Goal: Information Seeking & Learning: Learn about a topic

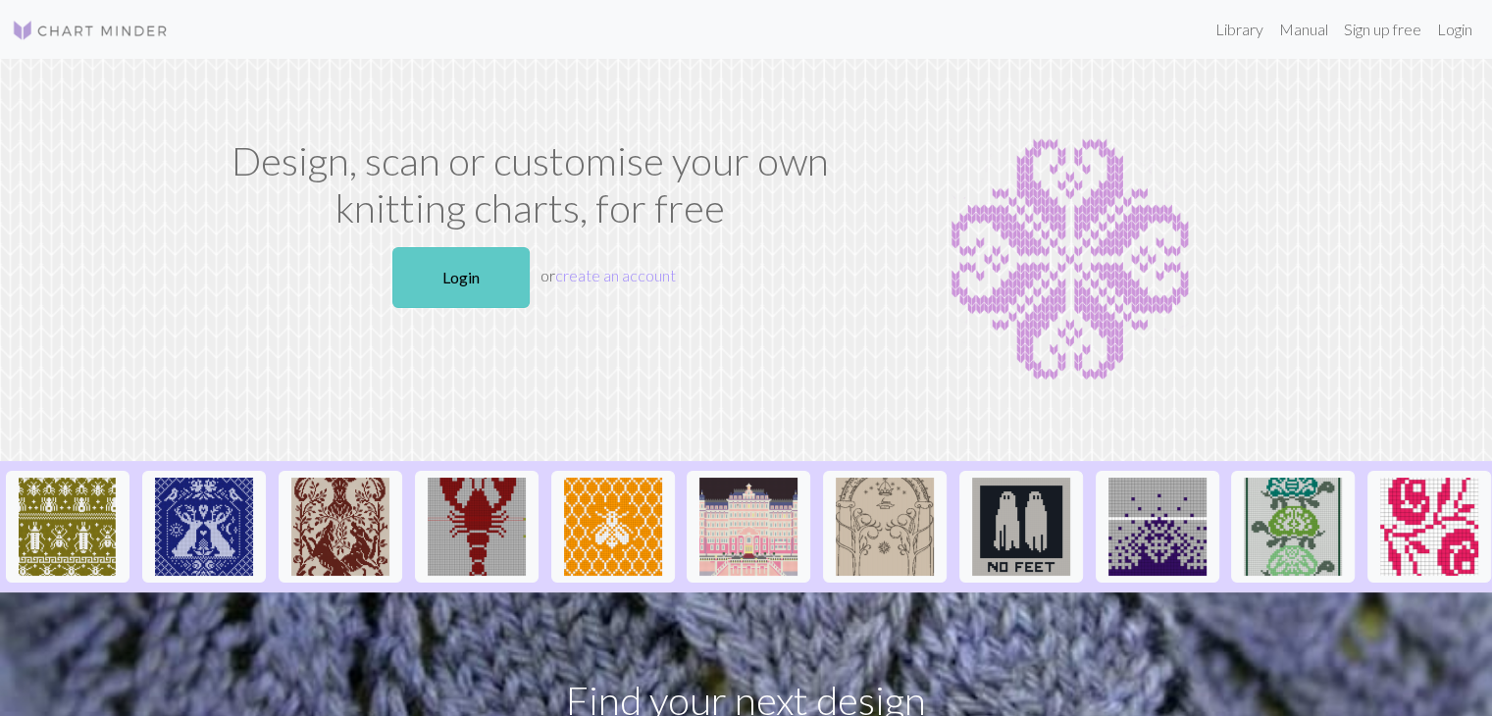
click at [474, 273] on link "Login" at bounding box center [460, 277] width 137 height 61
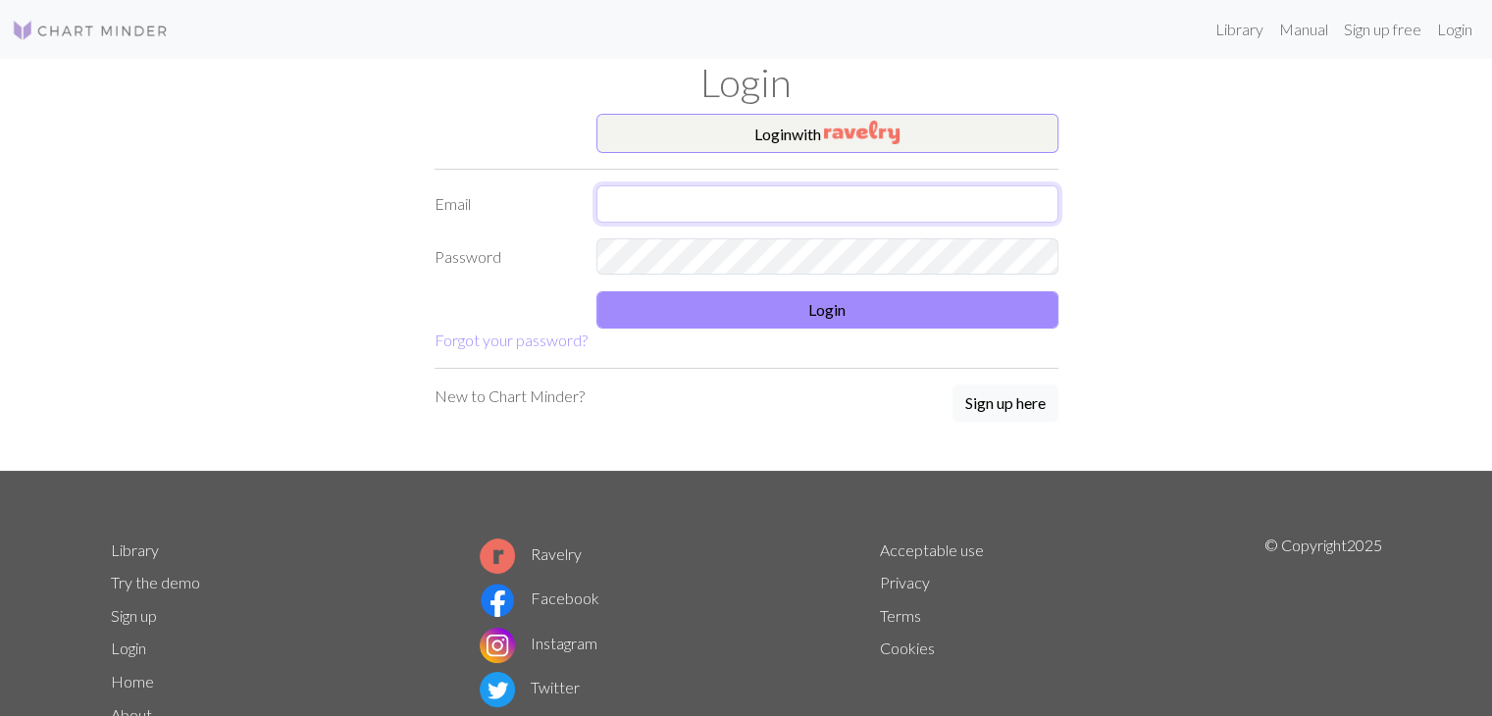
click at [710, 200] on input "text" at bounding box center [828, 203] width 462 height 37
click at [812, 207] on input "[EMAIL_ADDRESS][DOMAIN_NAME]" at bounding box center [828, 203] width 462 height 37
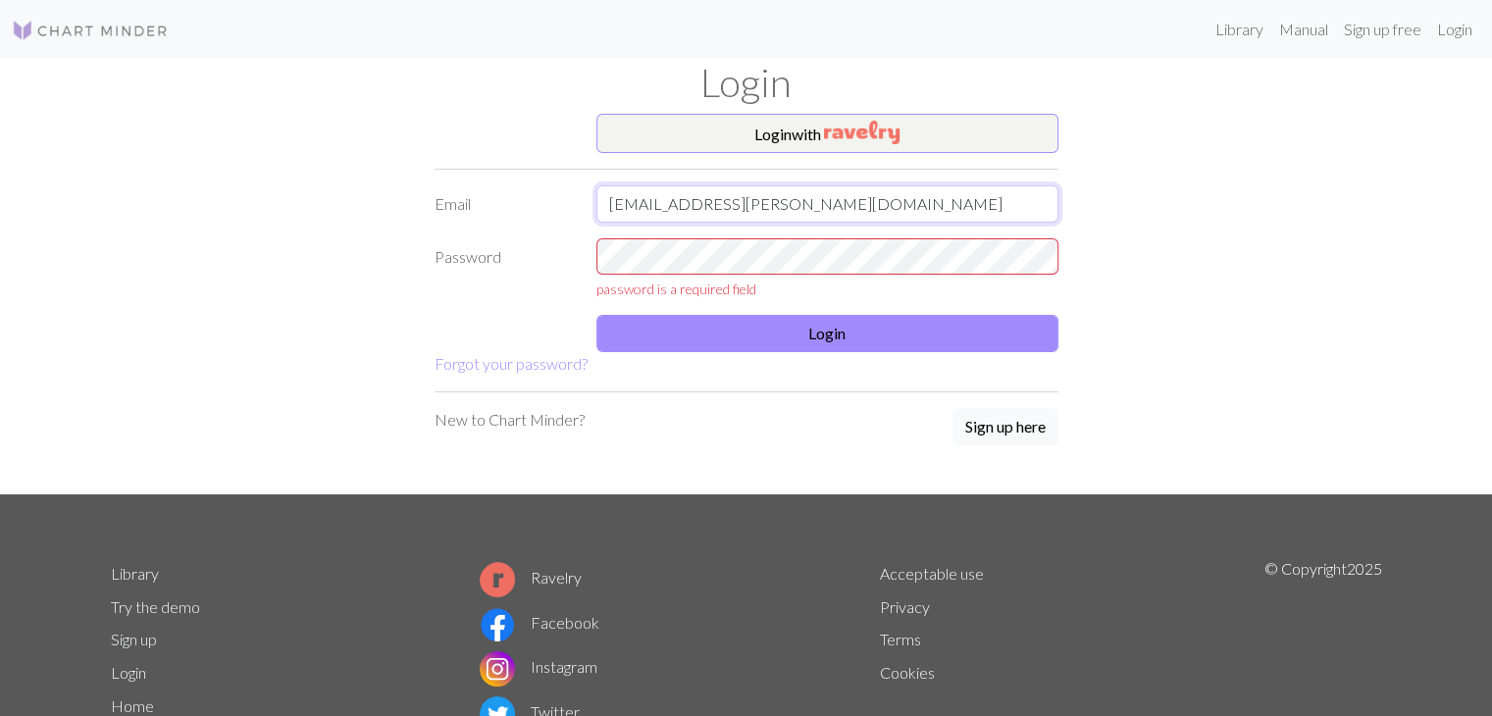
click at [835, 204] on input "[EMAIL_ADDRESS][PERSON_NAME][DOMAIN_NAME]" at bounding box center [828, 203] width 462 height 37
type input "[EMAIL_ADDRESS][DOMAIN_NAME]"
click at [553, 365] on link "Forgot your password?" at bounding box center [511, 363] width 153 height 19
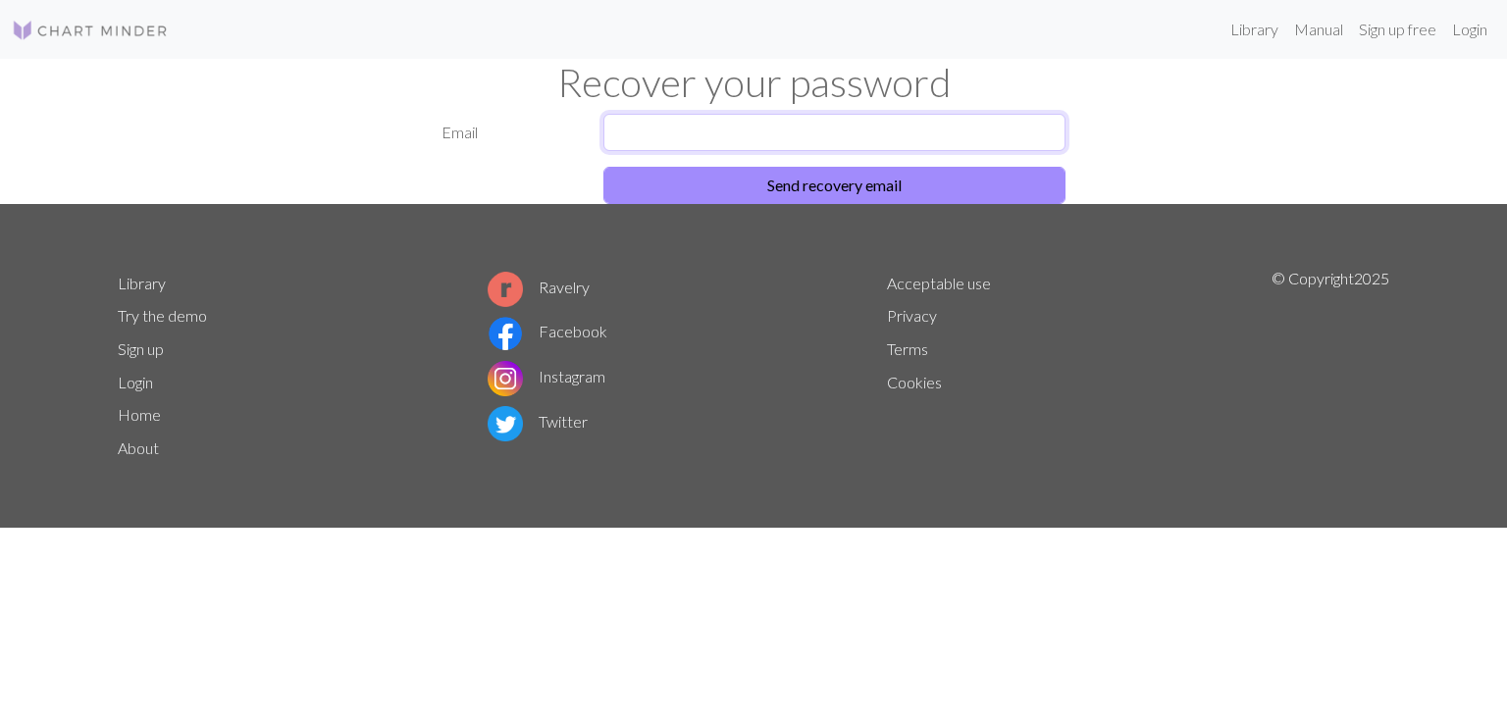
click at [722, 142] on input "text" at bounding box center [834, 132] width 462 height 37
type input "[EMAIL_ADDRESS][DOMAIN_NAME]"
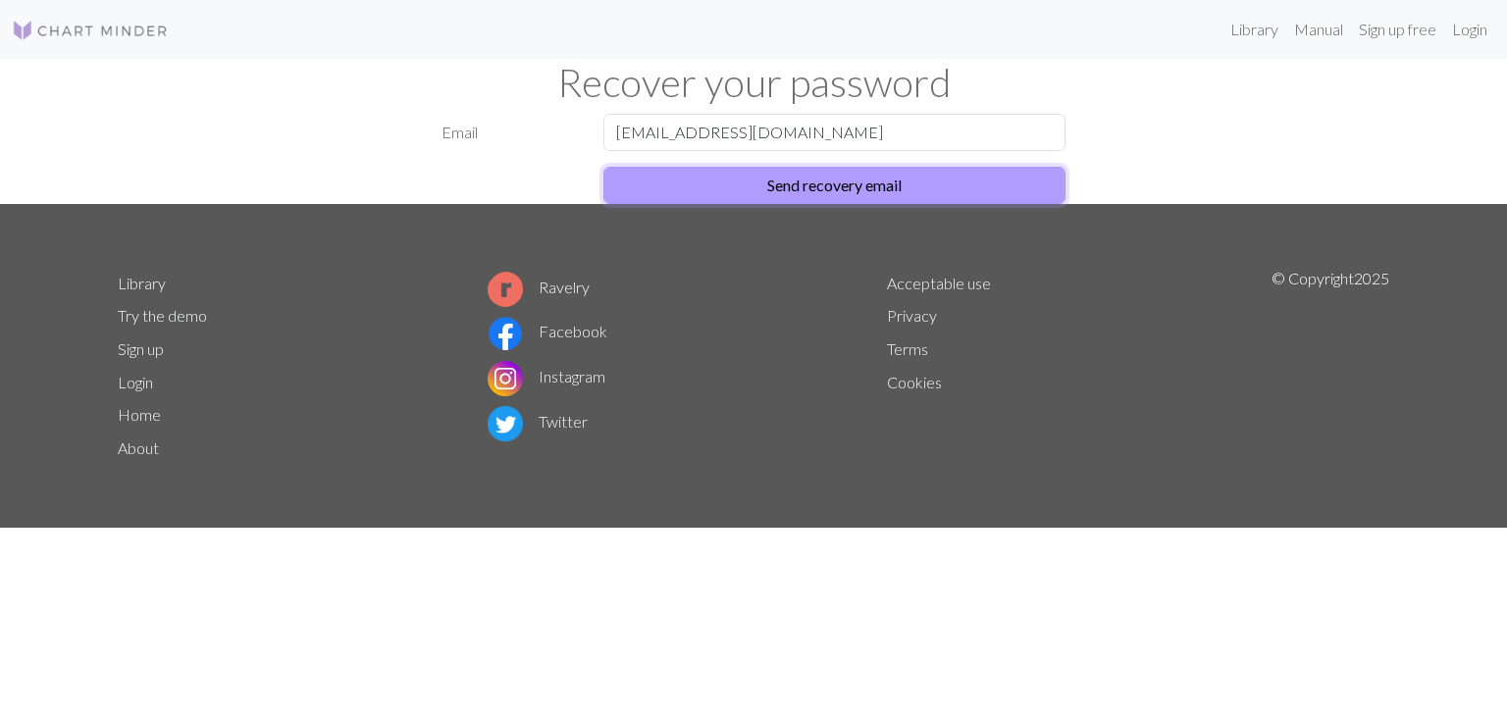
click at [756, 175] on button "Send recovery email" at bounding box center [834, 185] width 462 height 37
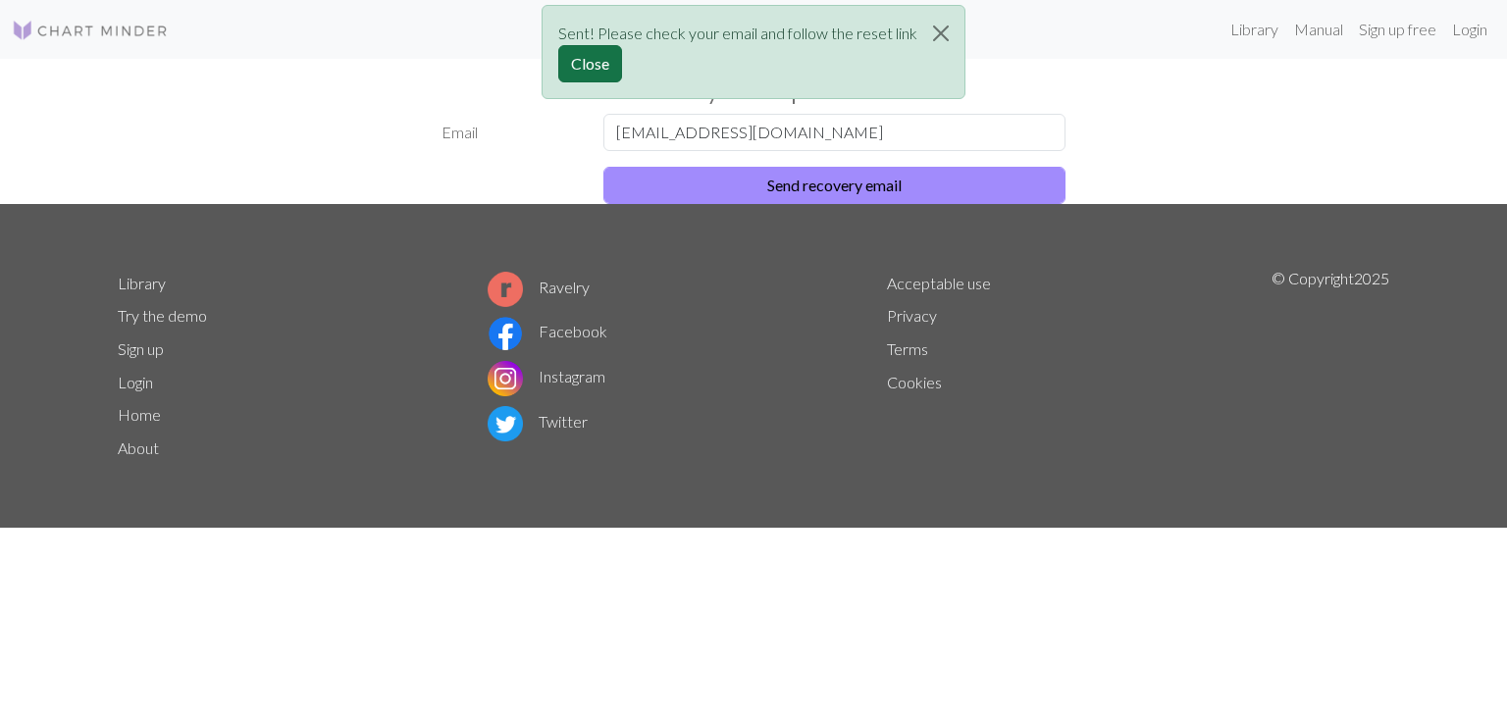
click at [593, 64] on button "Close" at bounding box center [590, 63] width 64 height 37
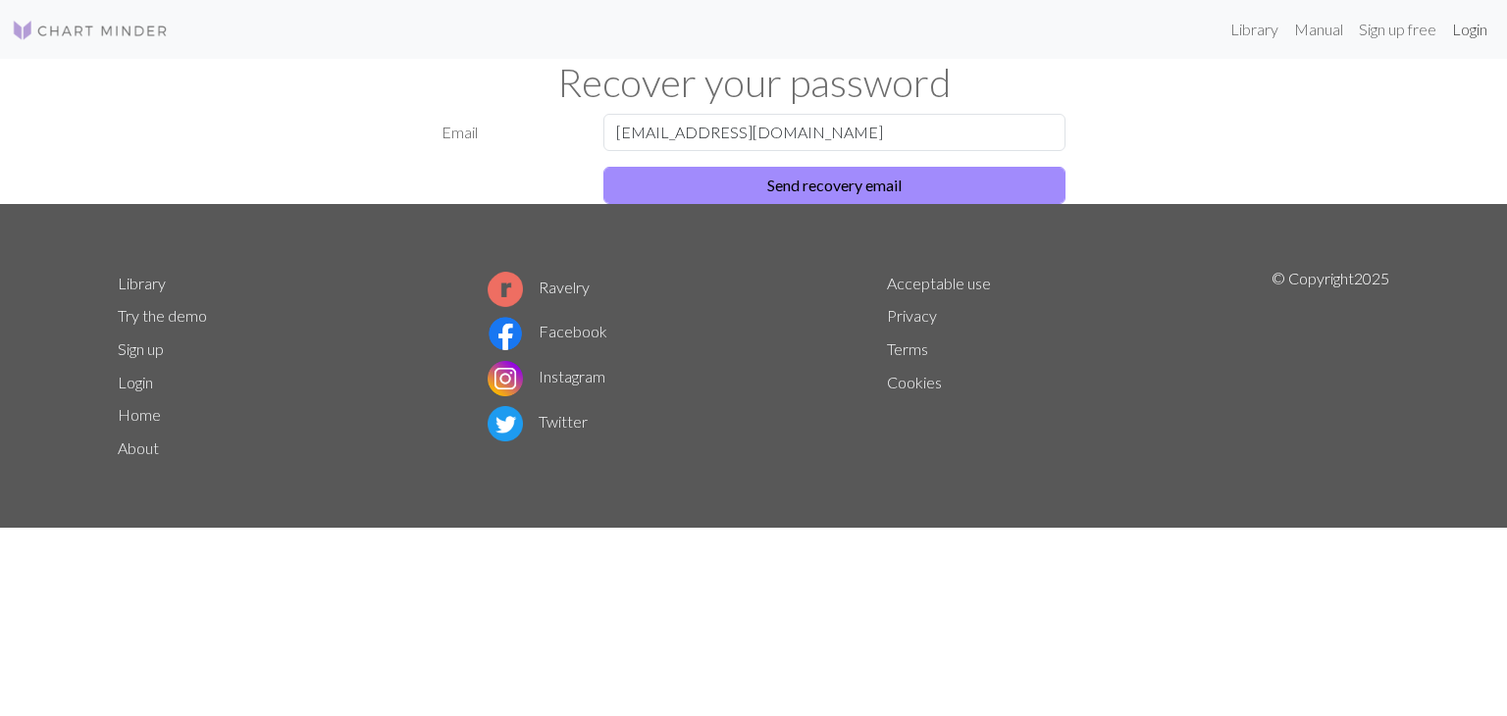
click at [1475, 32] on link "Login" at bounding box center [1469, 29] width 51 height 39
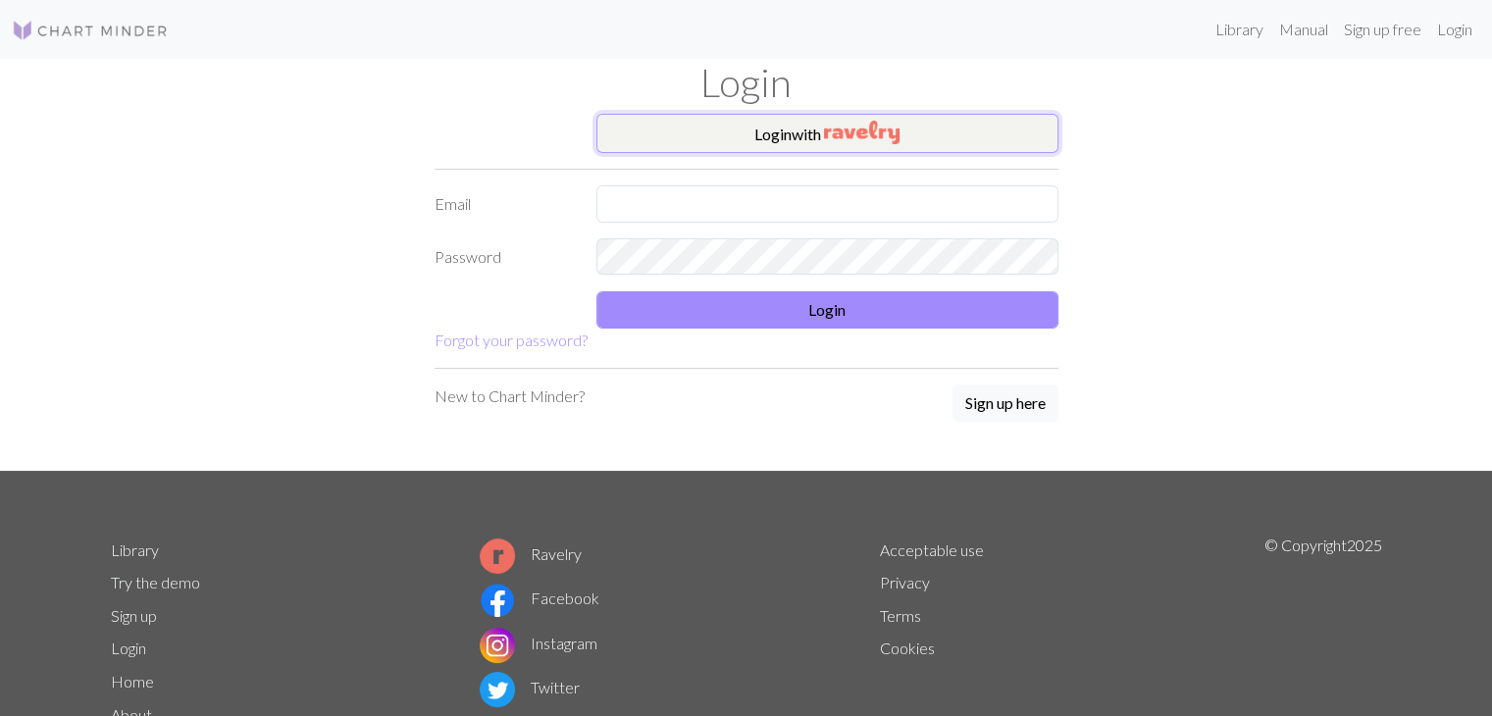
click at [780, 130] on button "Login with" at bounding box center [828, 133] width 462 height 39
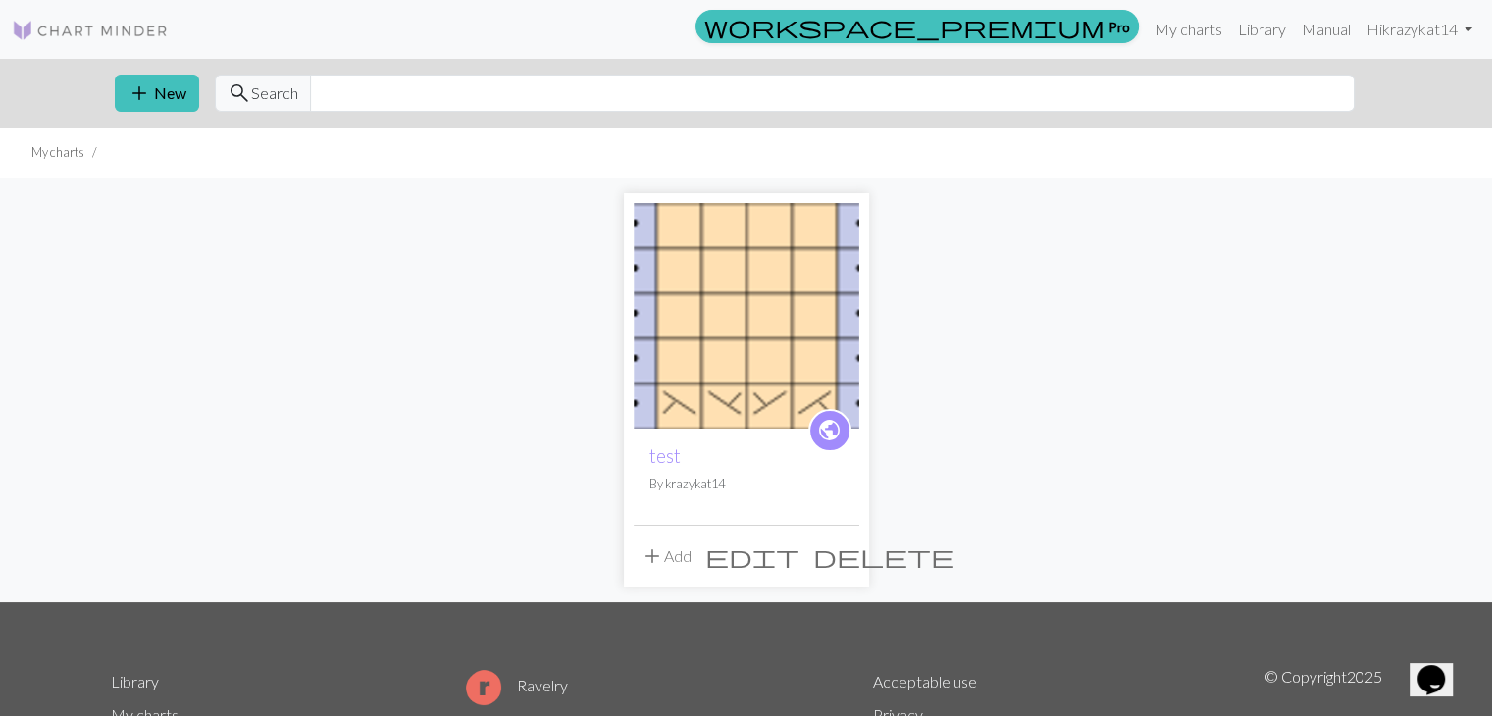
click at [50, 154] on li "My charts" at bounding box center [57, 152] width 53 height 19
click at [28, 26] on img at bounding box center [90, 31] width 157 height 24
click at [1265, 32] on link "Library" at bounding box center [1262, 29] width 64 height 39
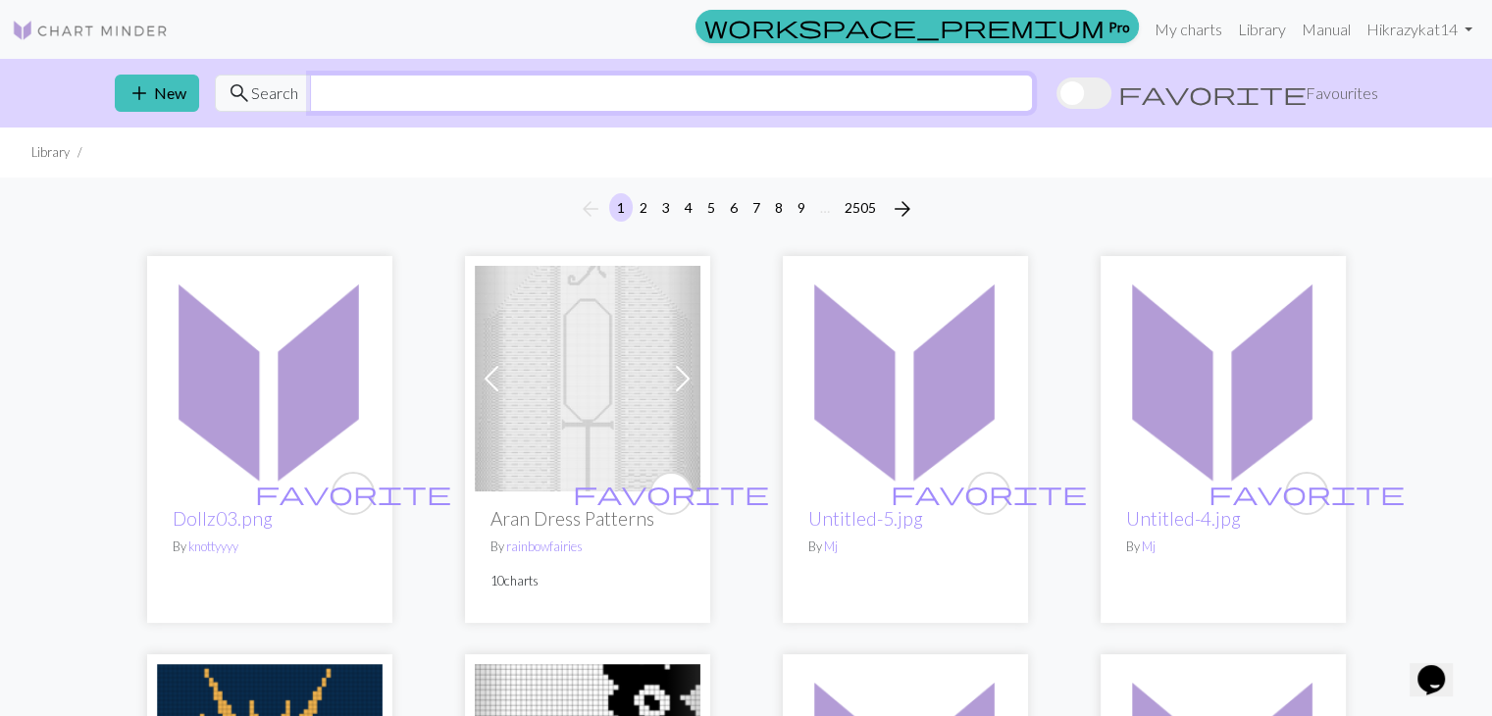
click at [444, 95] on input "text" at bounding box center [671, 93] width 723 height 37
type input "owl"
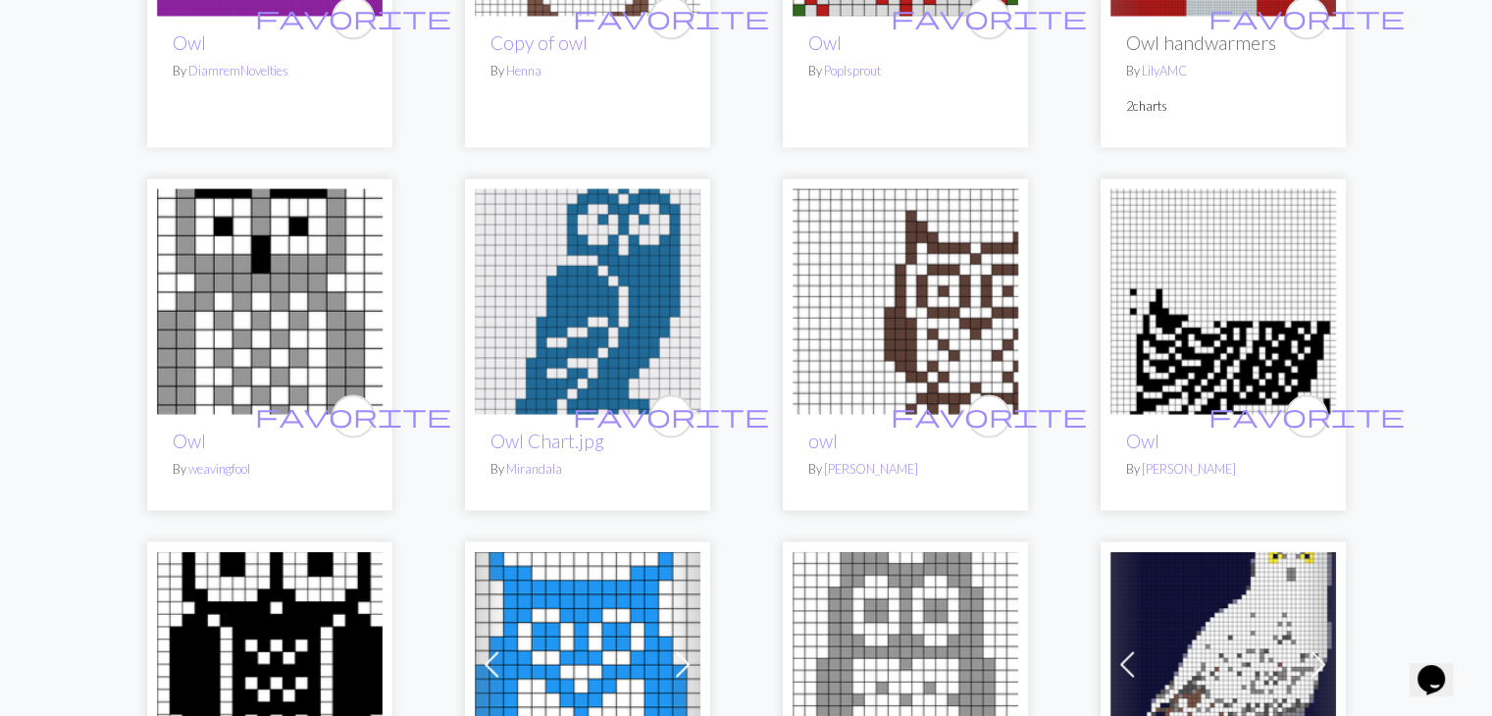
scroll to position [3336, 0]
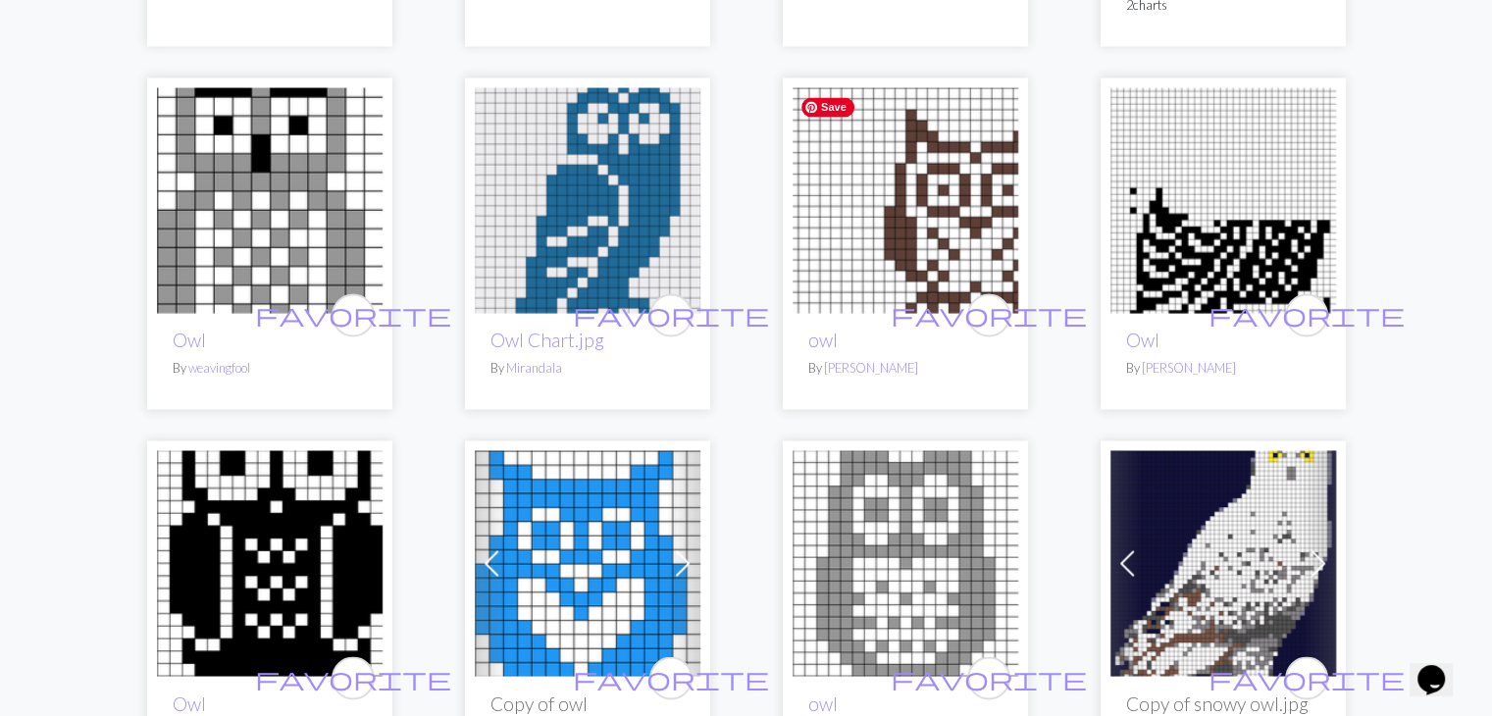
click at [917, 250] on img at bounding box center [906, 200] width 226 height 226
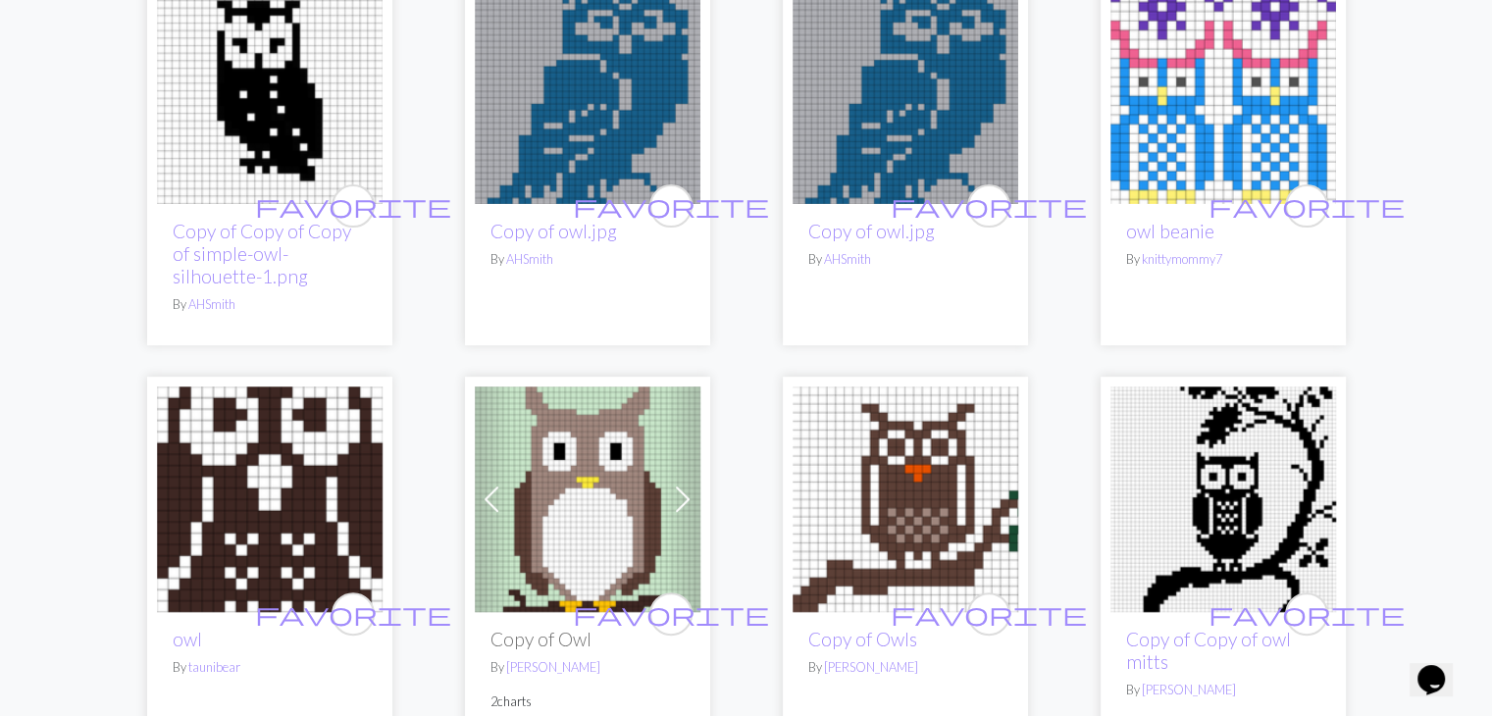
scroll to position [687, 0]
click at [1202, 635] on link "Copy of Copy of owl mitts" at bounding box center [1208, 649] width 165 height 45
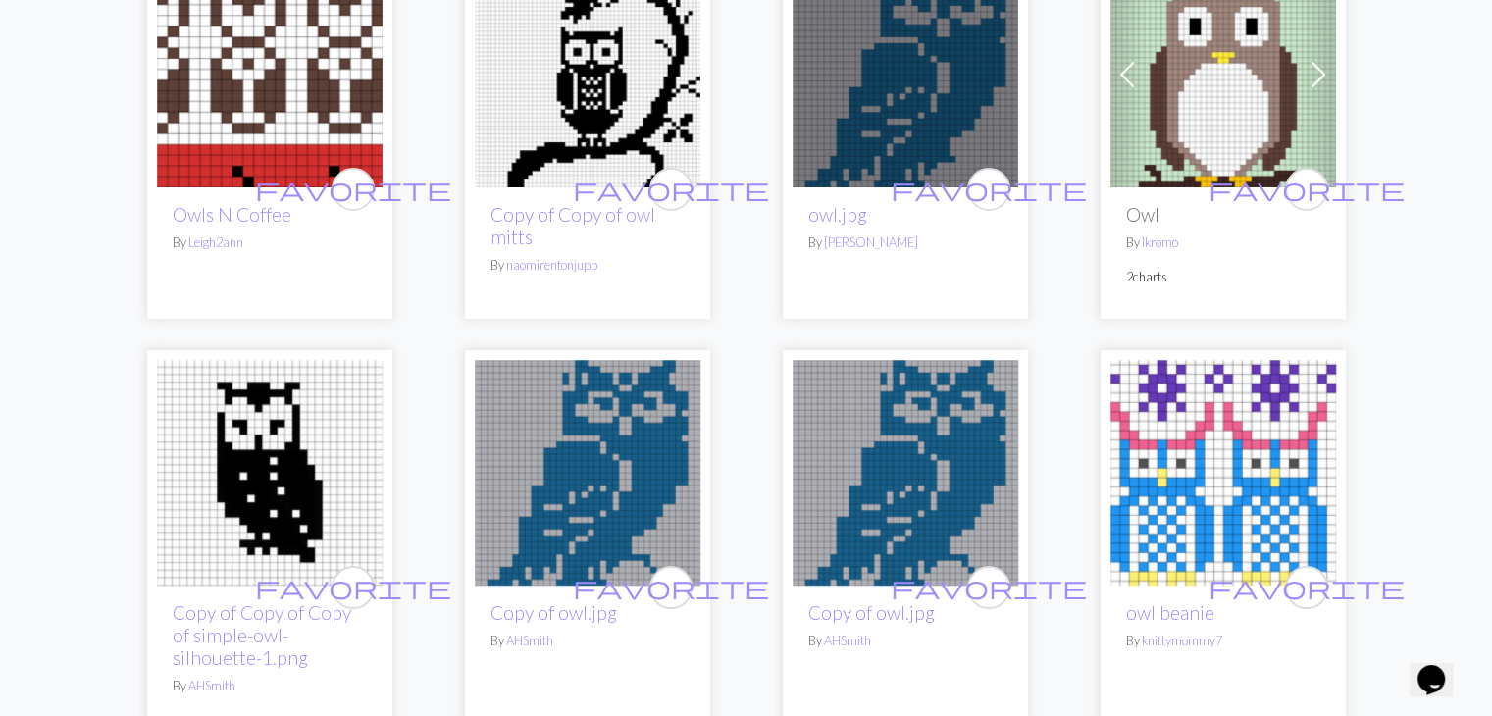
scroll to position [294, 0]
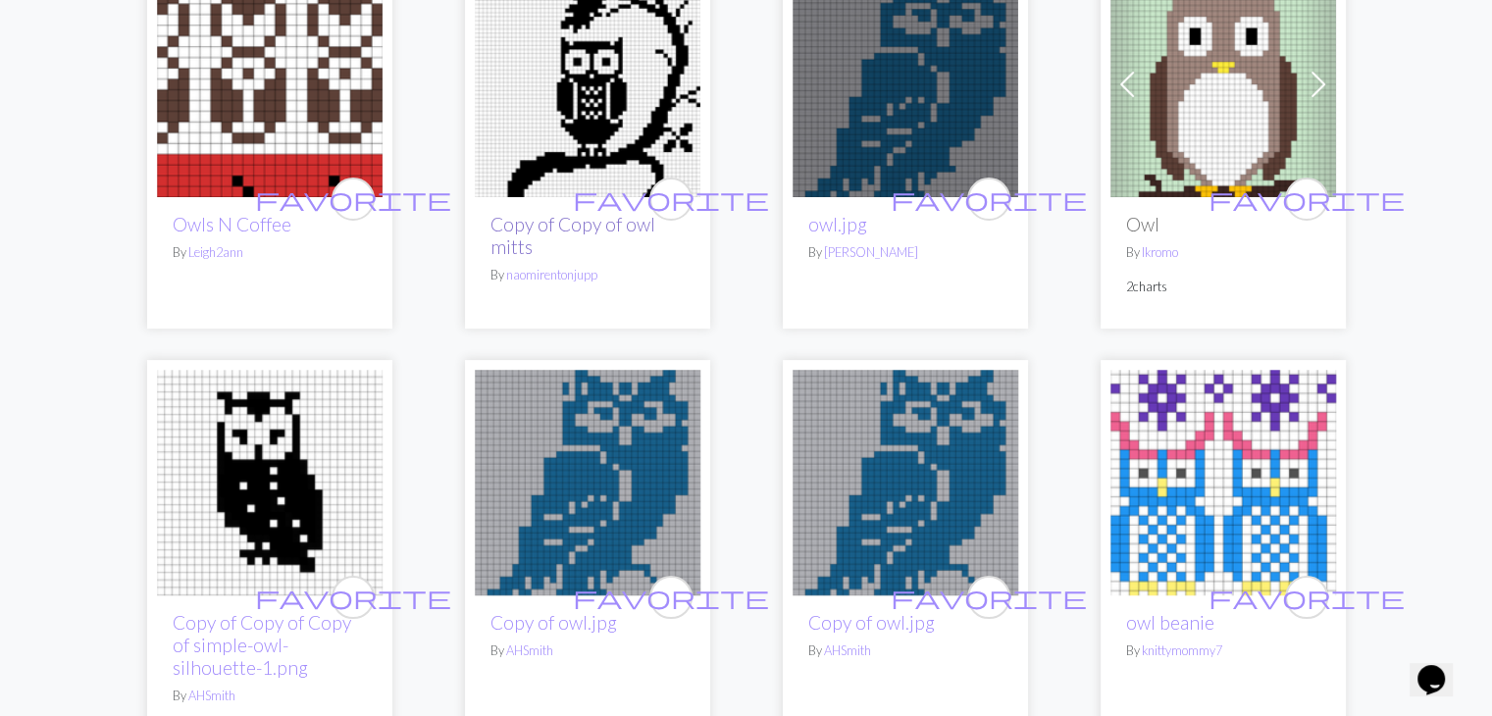
click at [542, 227] on link "Copy of Copy of owl mitts" at bounding box center [573, 235] width 165 height 45
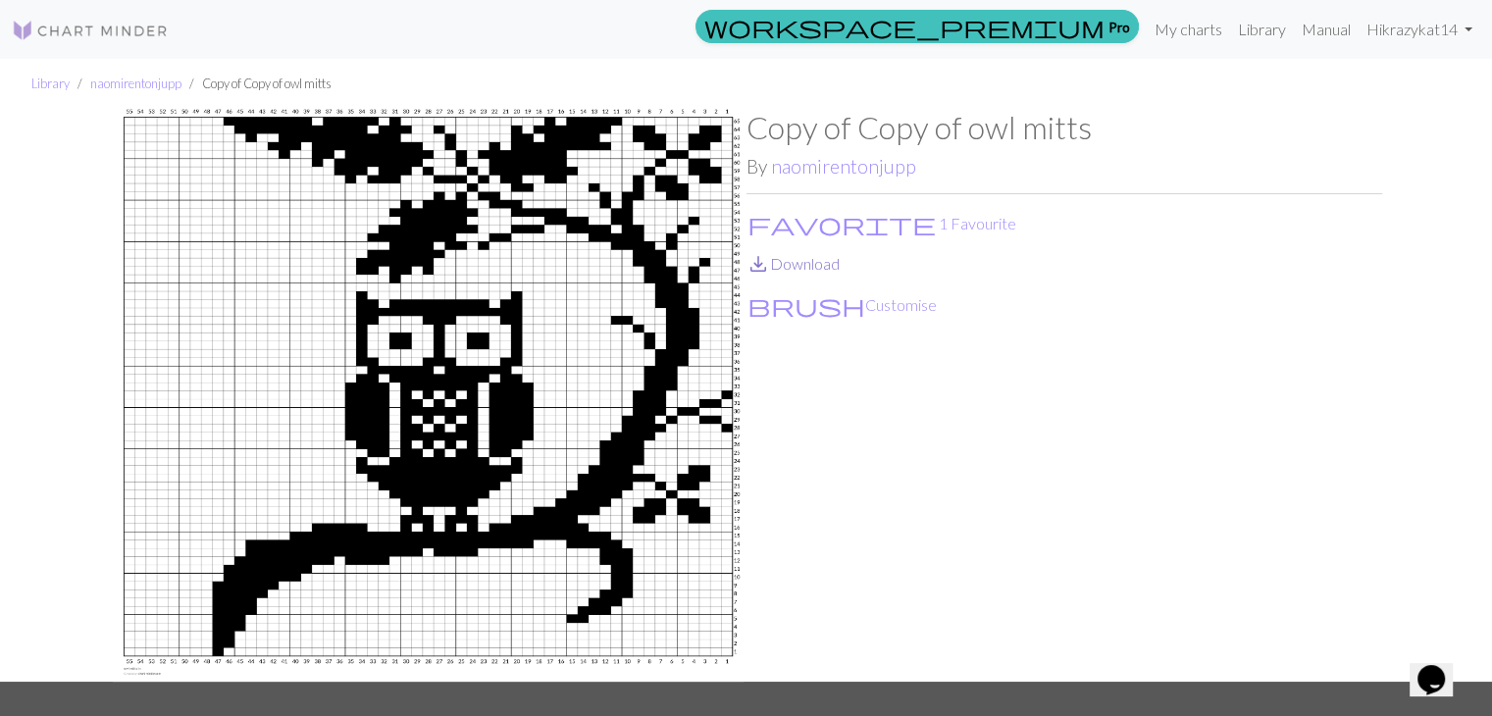
click at [836, 270] on link "save_alt Download" at bounding box center [793, 263] width 93 height 19
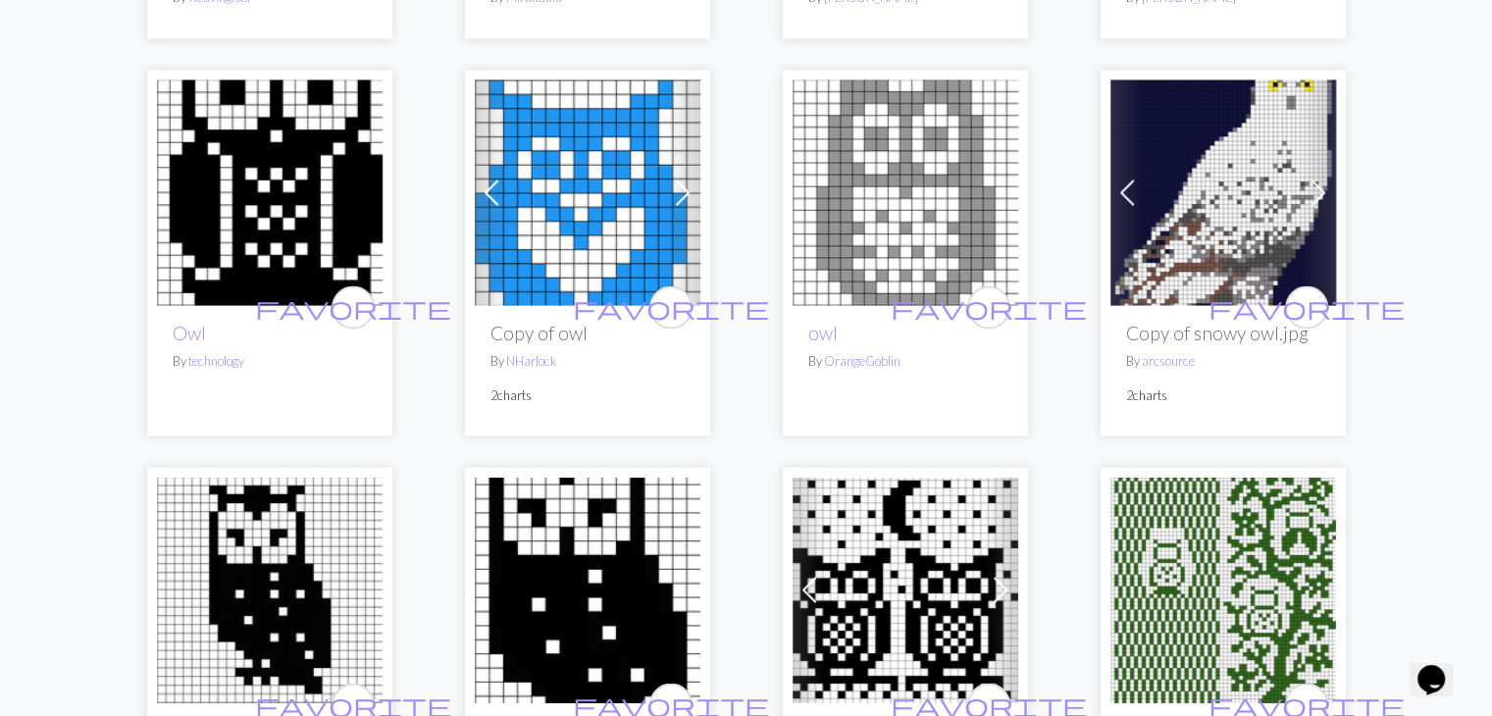
scroll to position [3925, 0]
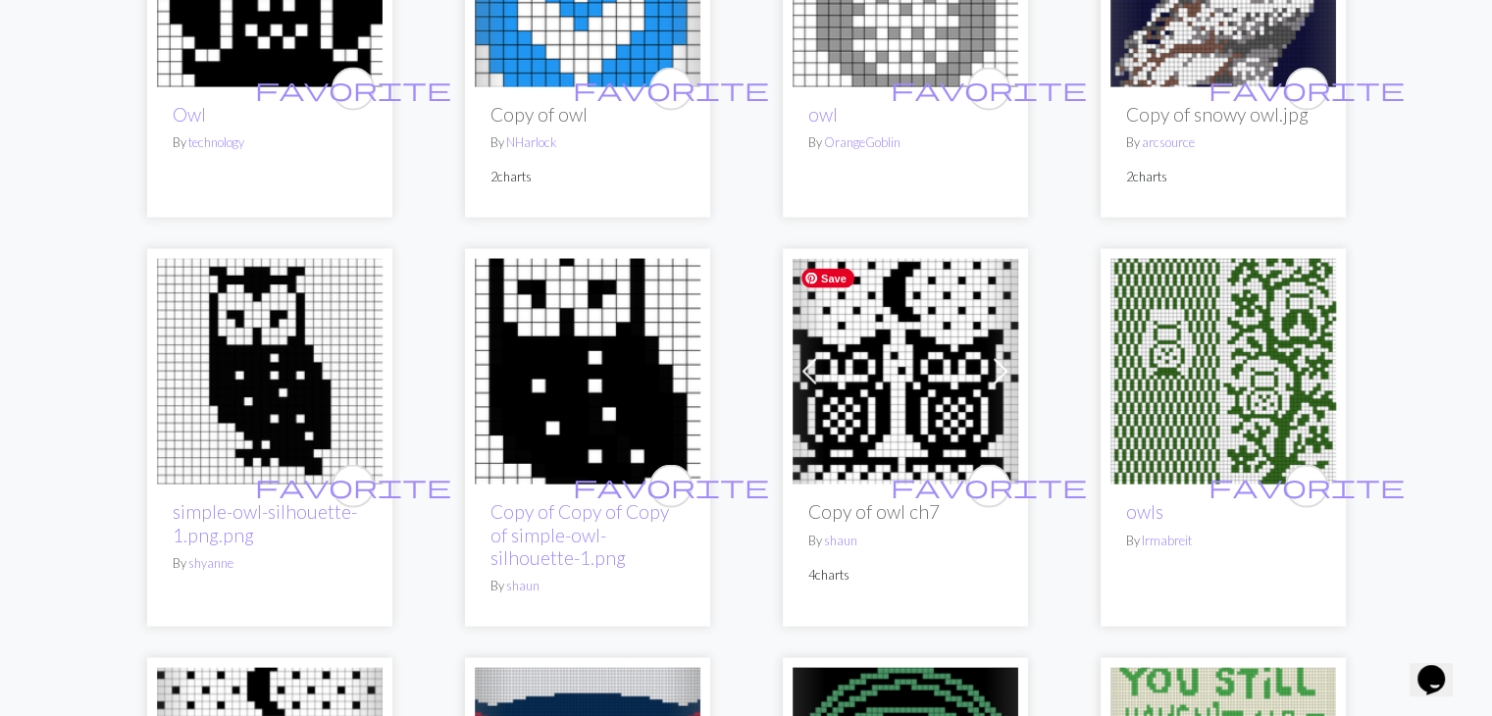
click at [857, 411] on img at bounding box center [906, 372] width 226 height 226
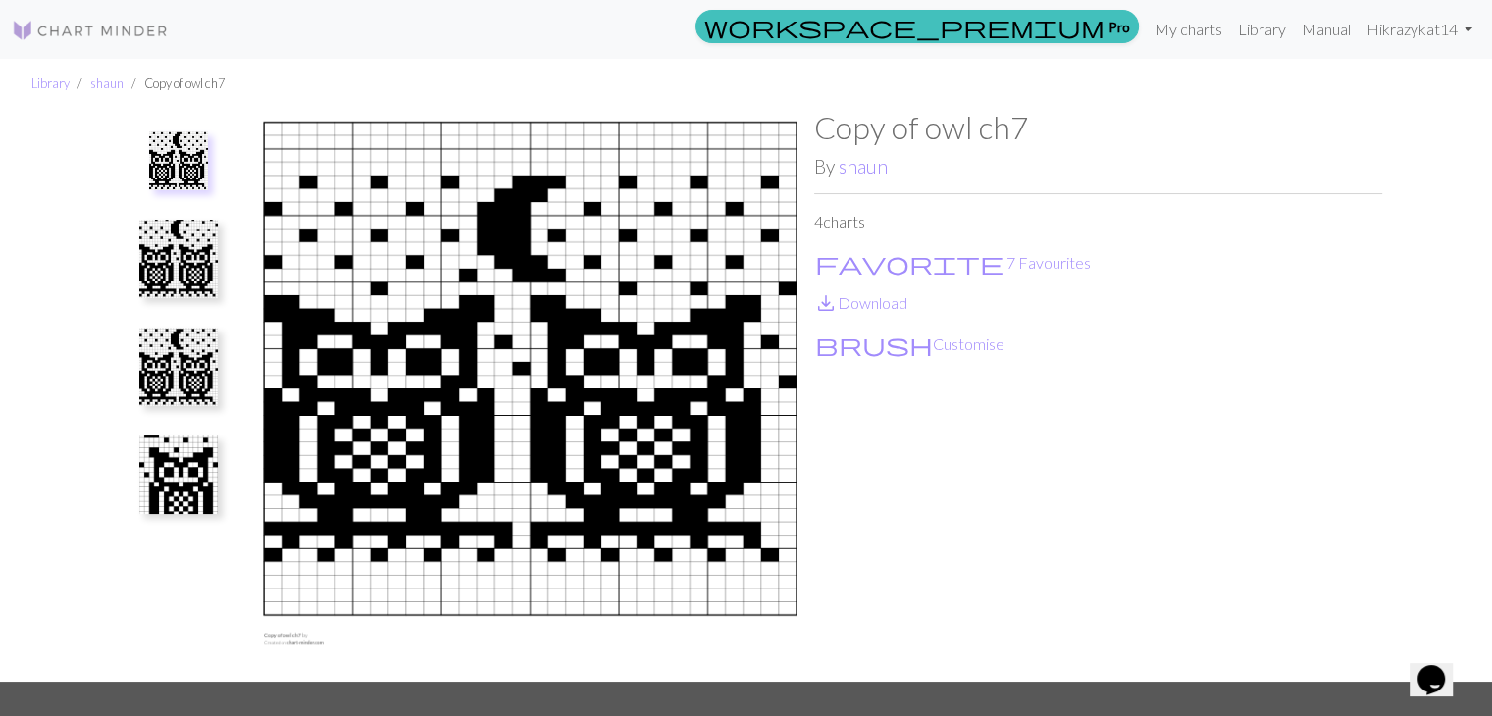
click at [181, 484] on img at bounding box center [178, 475] width 78 height 78
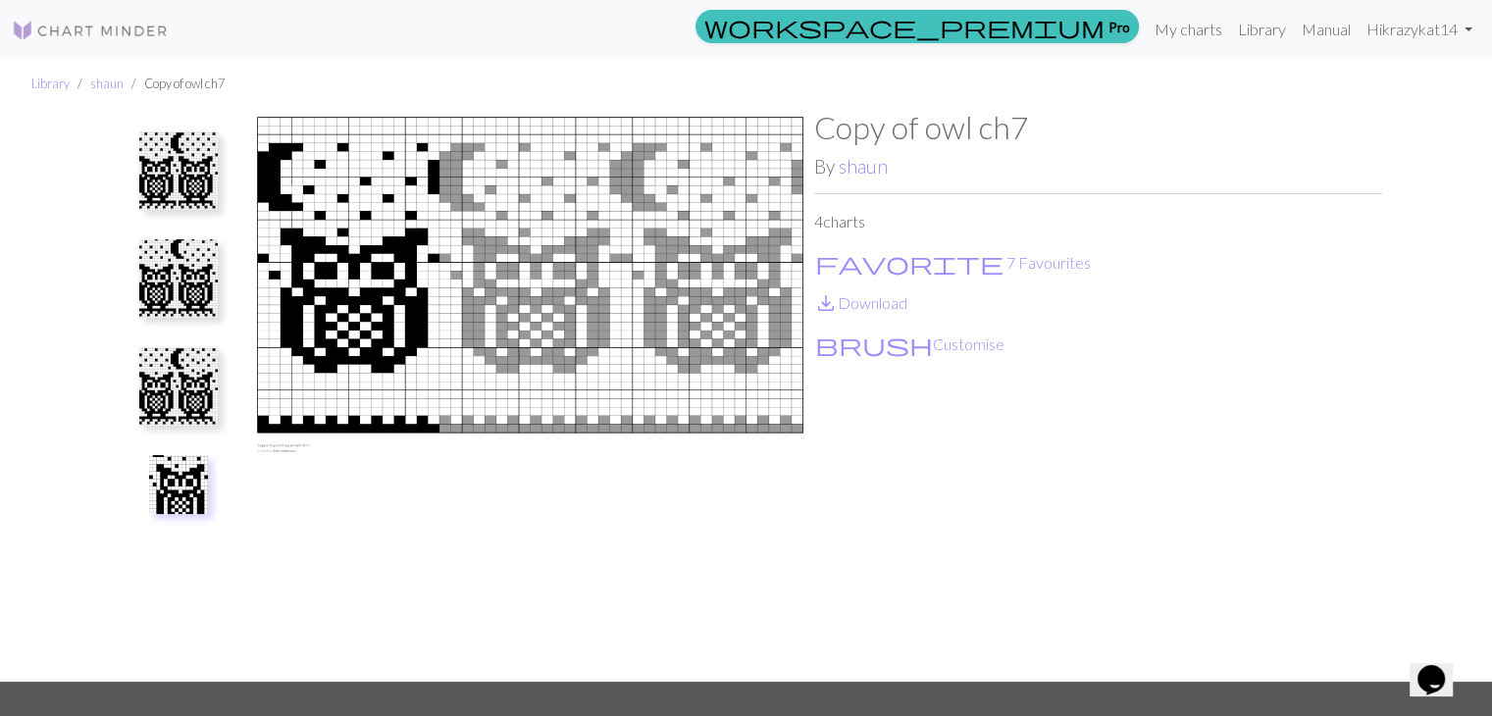
click at [149, 390] on img at bounding box center [178, 386] width 78 height 78
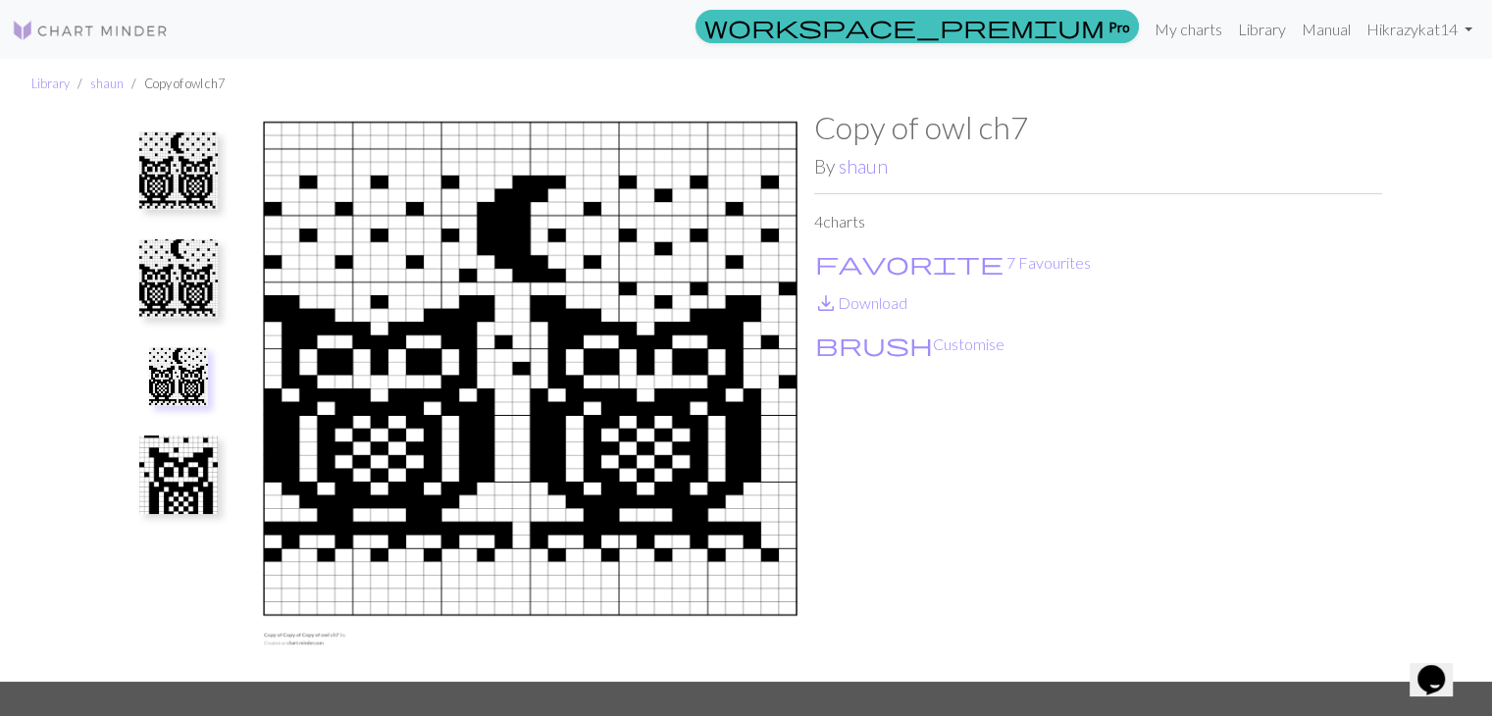
click at [156, 267] on img at bounding box center [178, 278] width 78 height 78
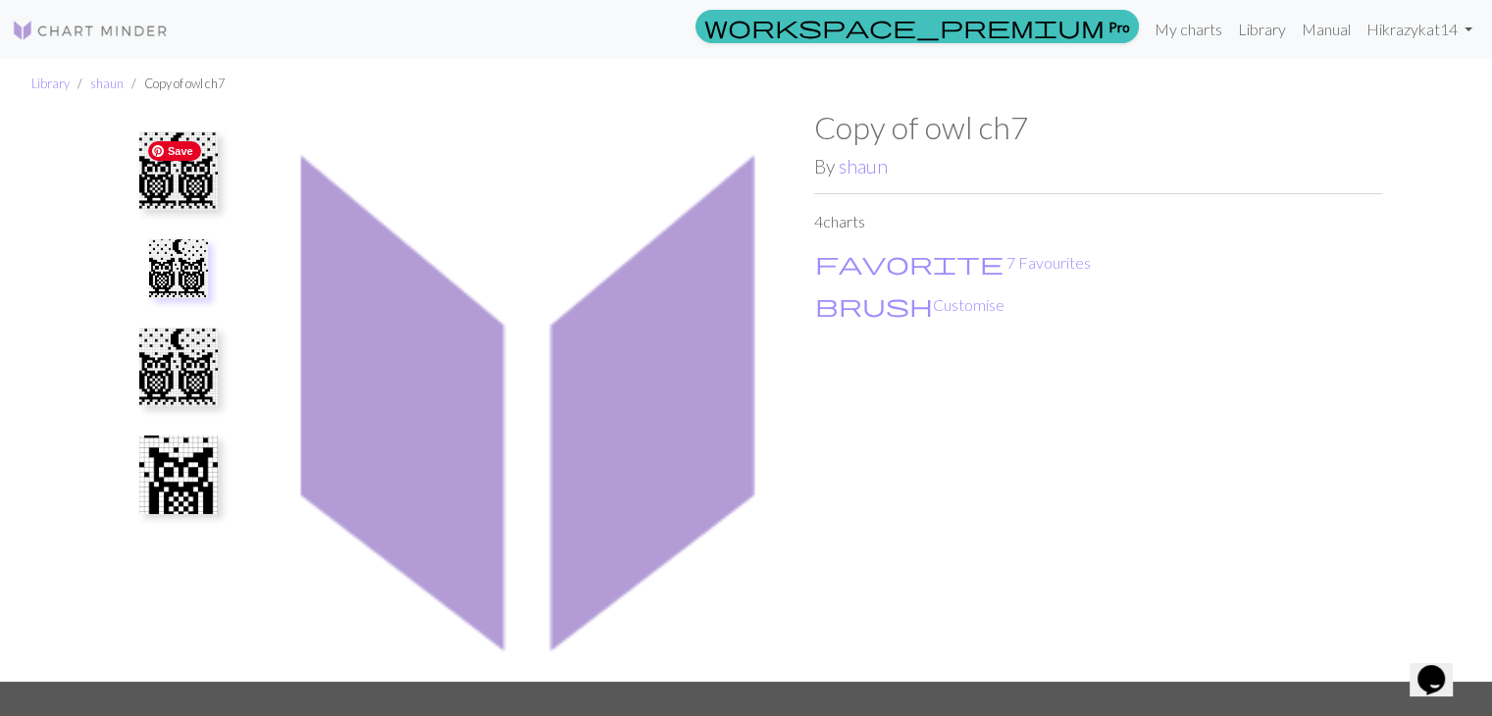
click at [166, 145] on span "Save" at bounding box center [174, 151] width 53 height 20
click at [180, 186] on img at bounding box center [178, 170] width 78 height 78
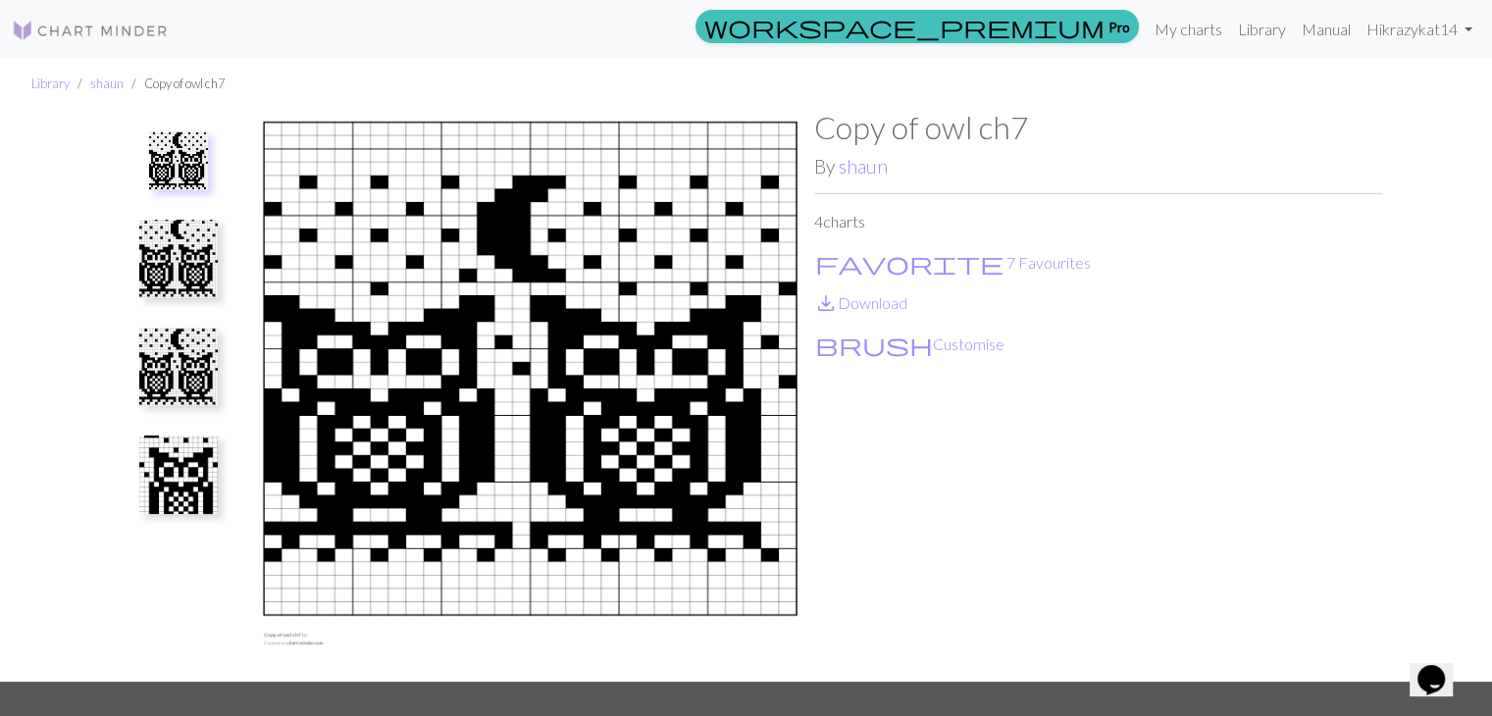
click at [177, 493] on img at bounding box center [178, 475] width 78 height 78
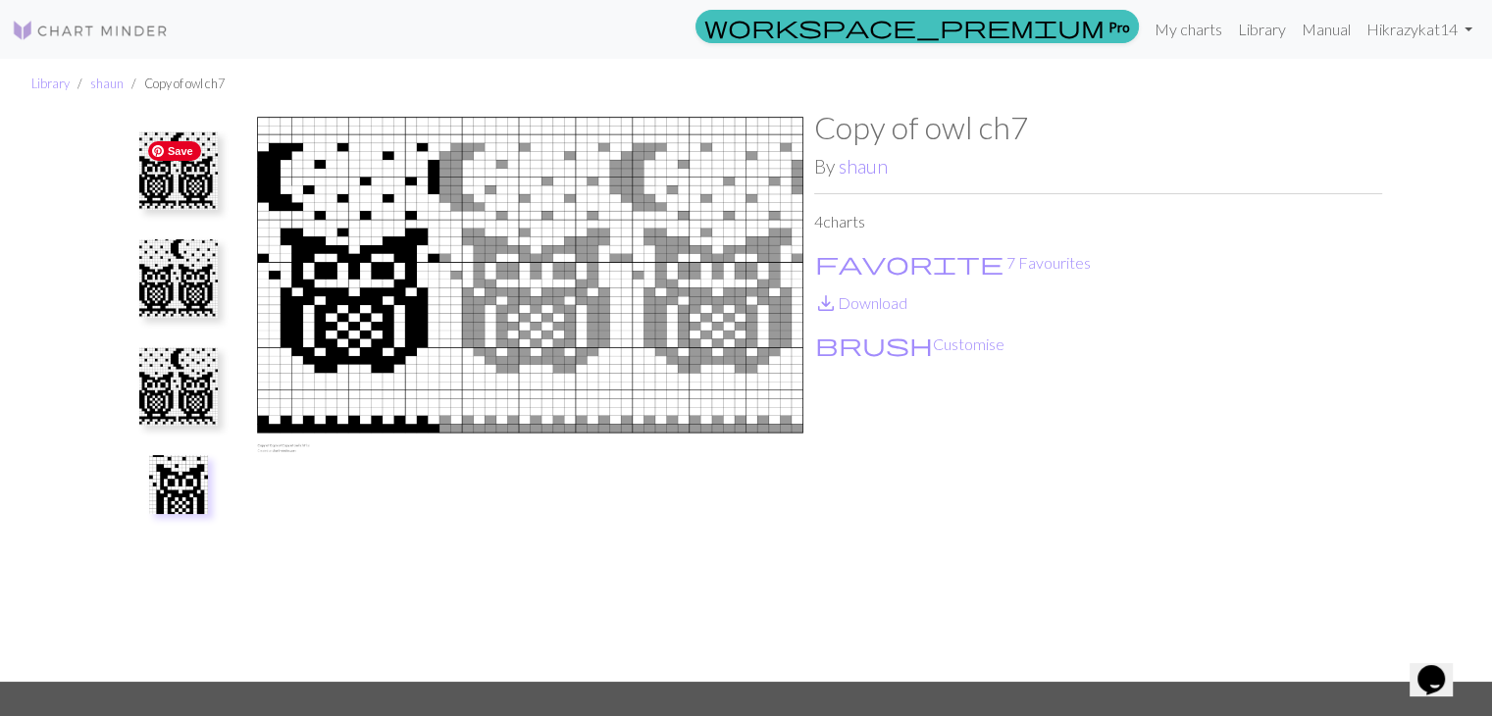
click at [173, 148] on span "Save" at bounding box center [174, 151] width 53 height 20
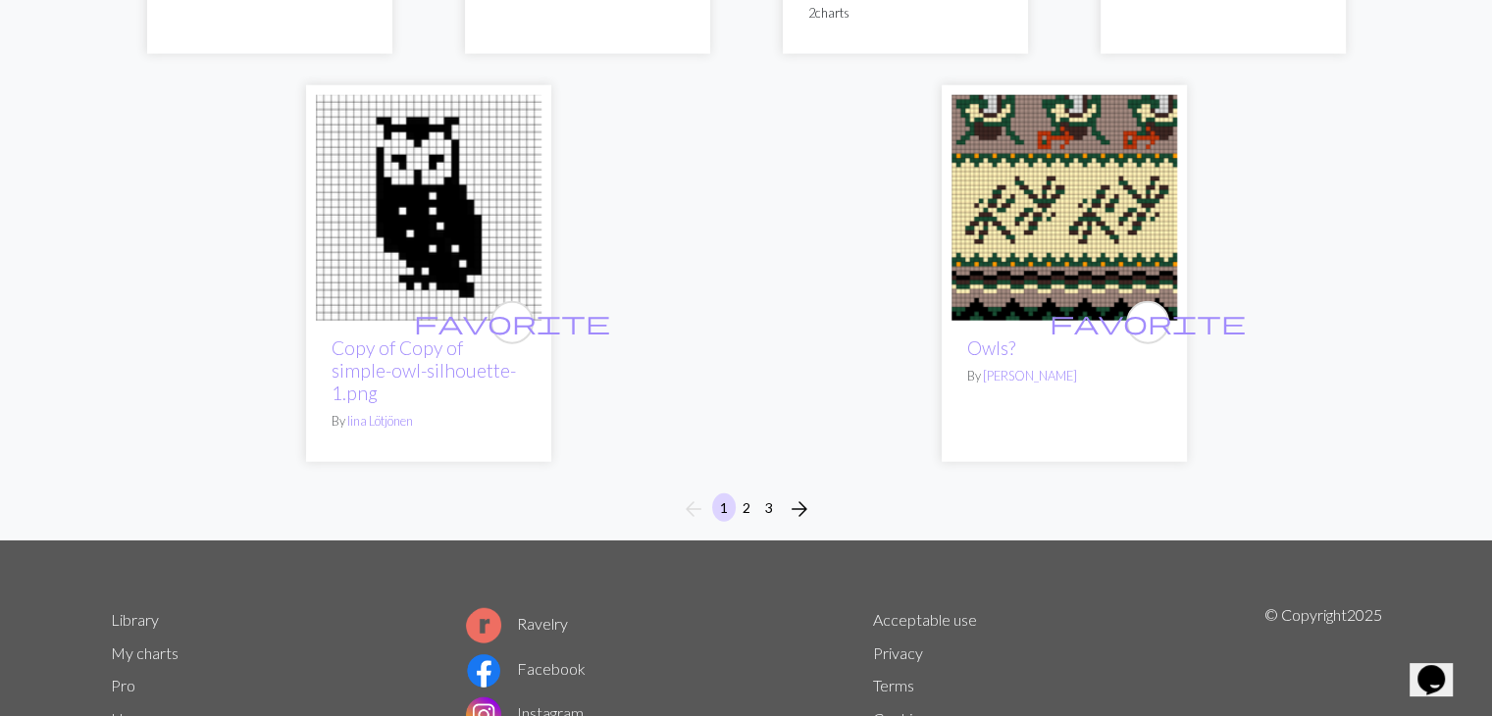
scroll to position [4927, 0]
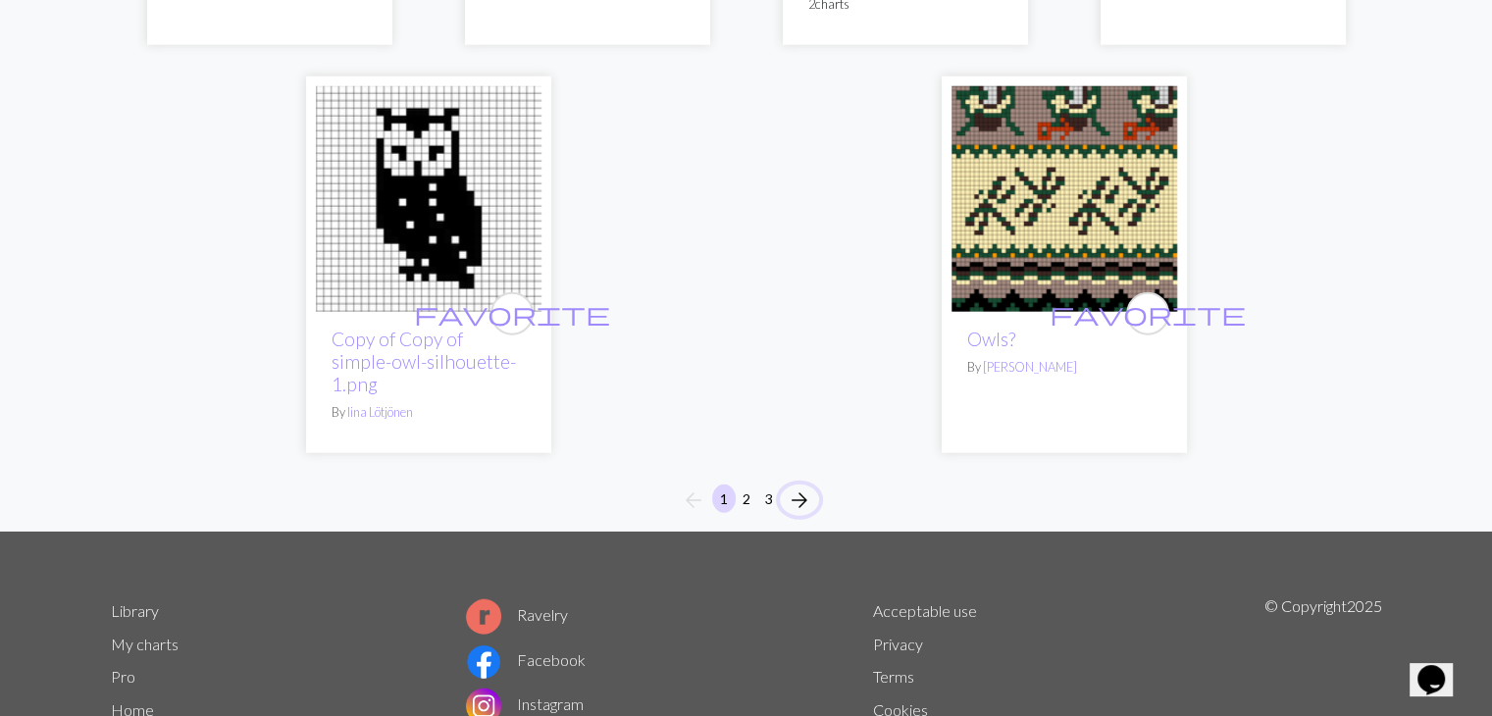
click at [803, 487] on span "arrow_forward" at bounding box center [800, 500] width 24 height 27
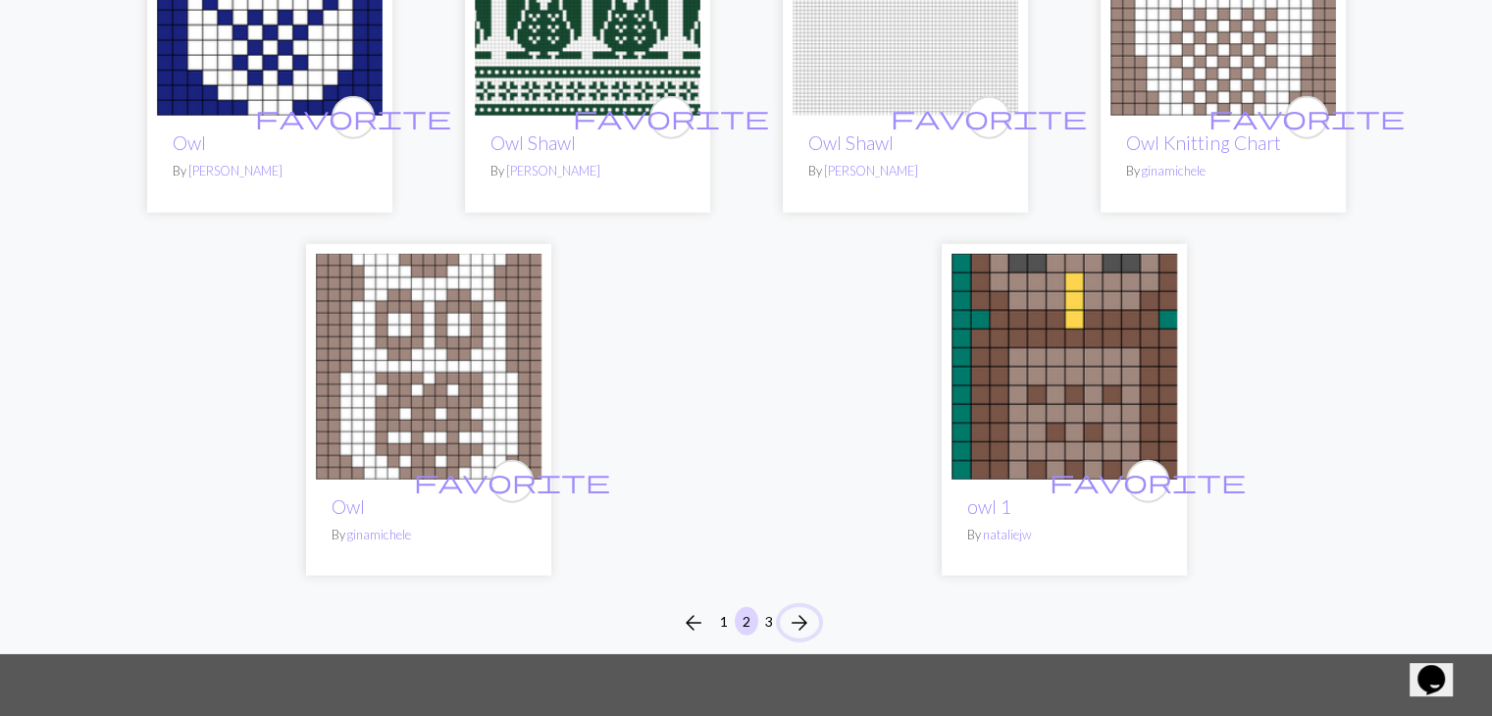
scroll to position [4710, 0]
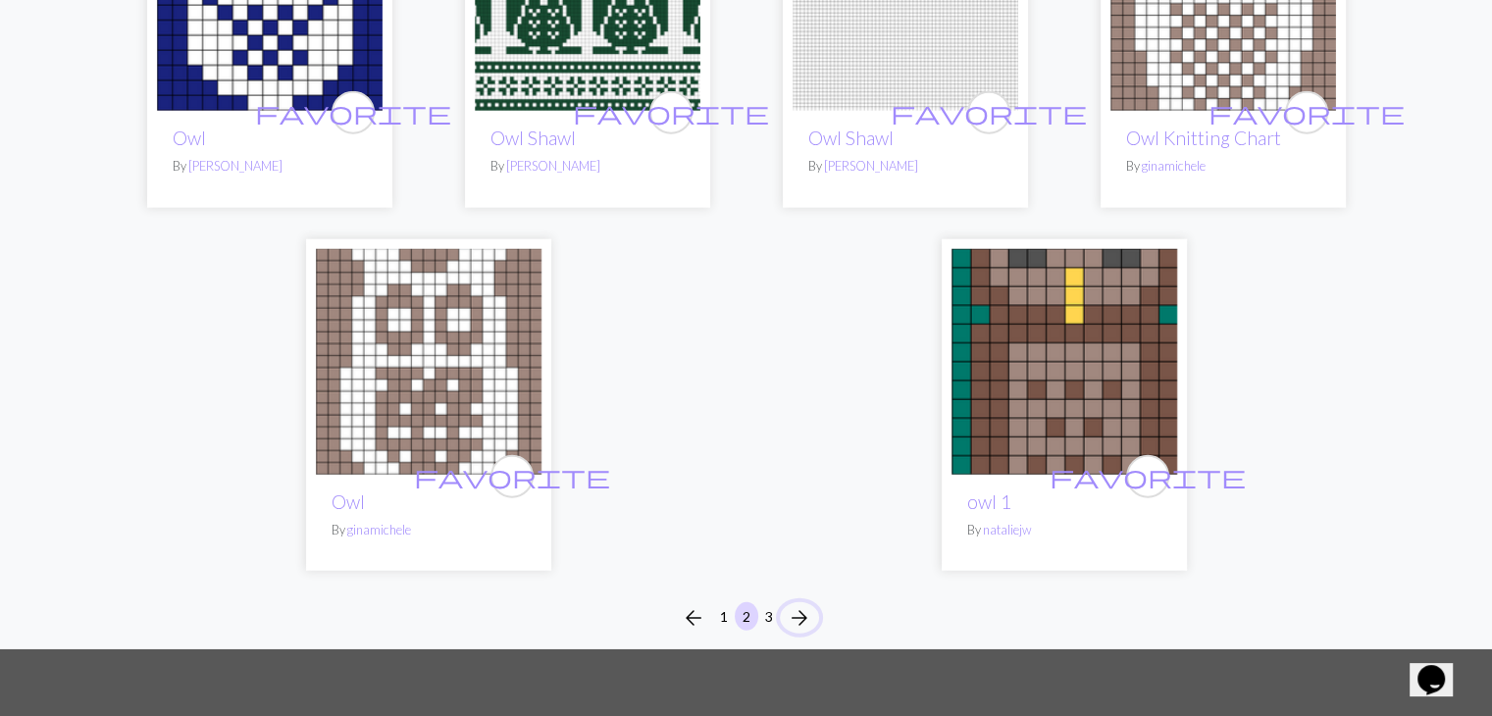
click at [802, 617] on span "arrow_forward" at bounding box center [800, 617] width 24 height 27
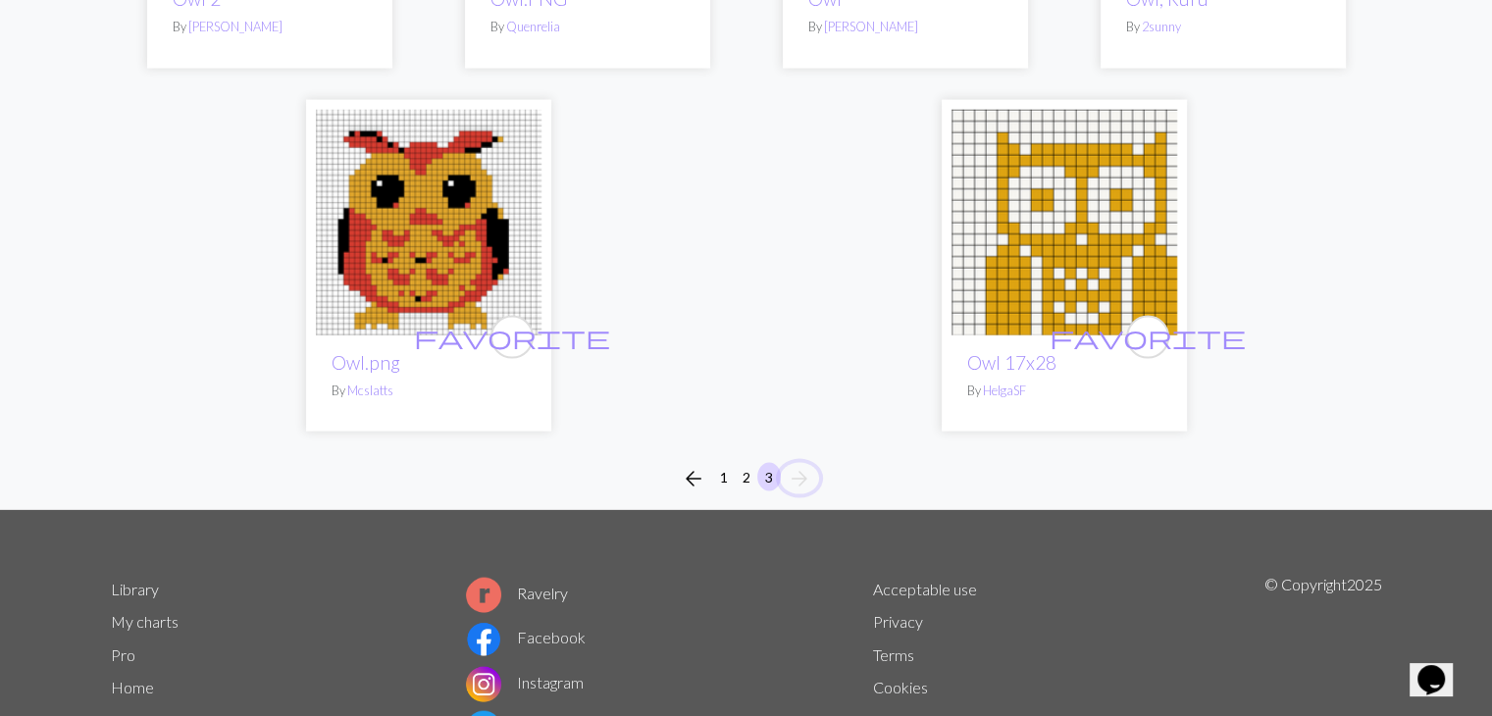
scroll to position [4173, 0]
